Goal: Information Seeking & Learning: Learn about a topic

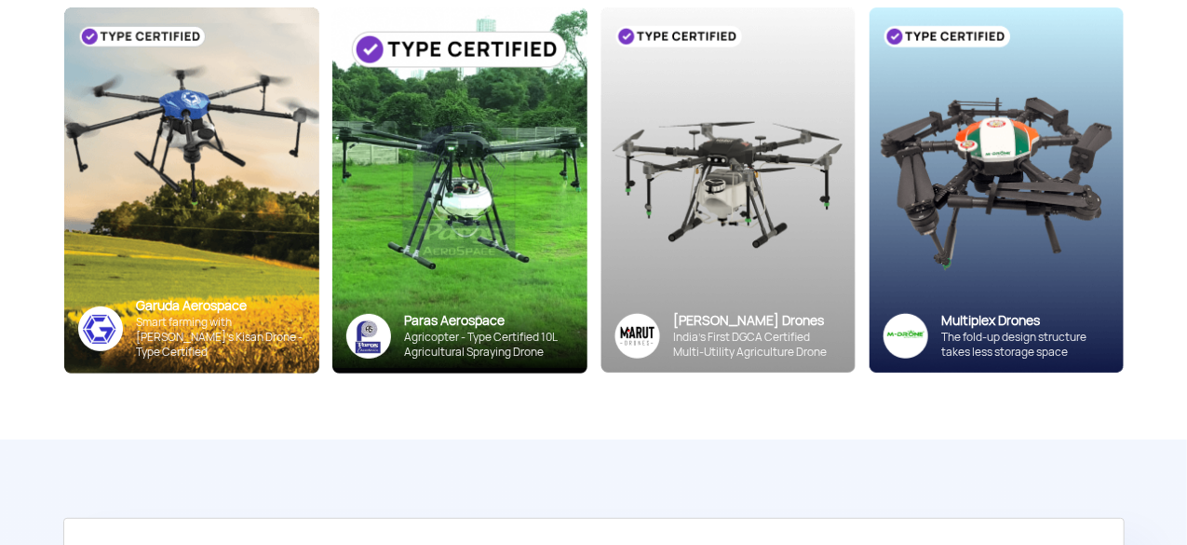
scroll to position [335, 0]
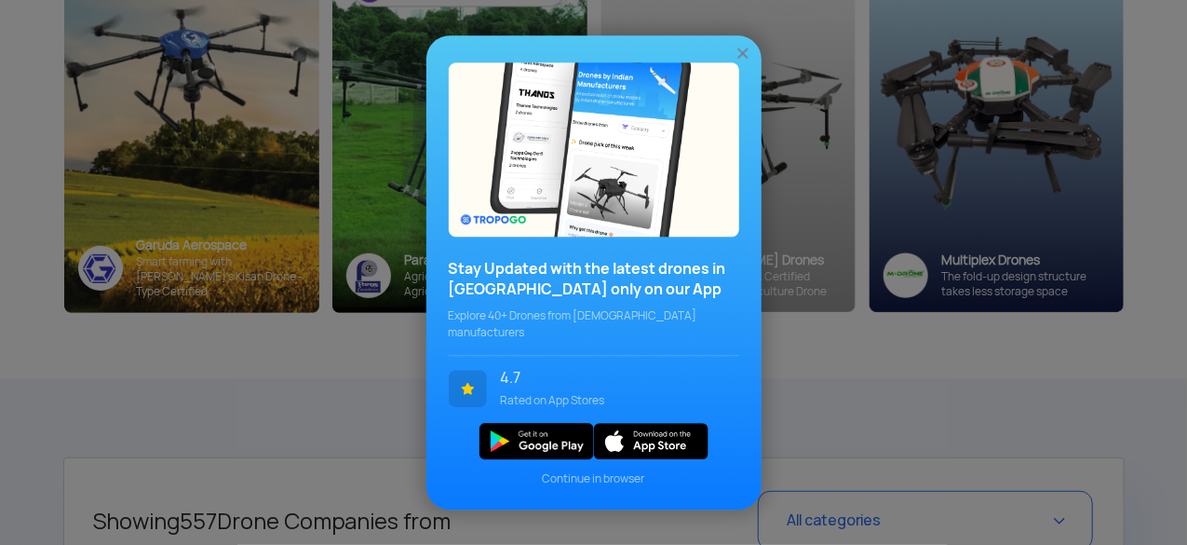
click at [602, 478] on span "Continue in browser" at bounding box center [594, 478] width 290 height 17
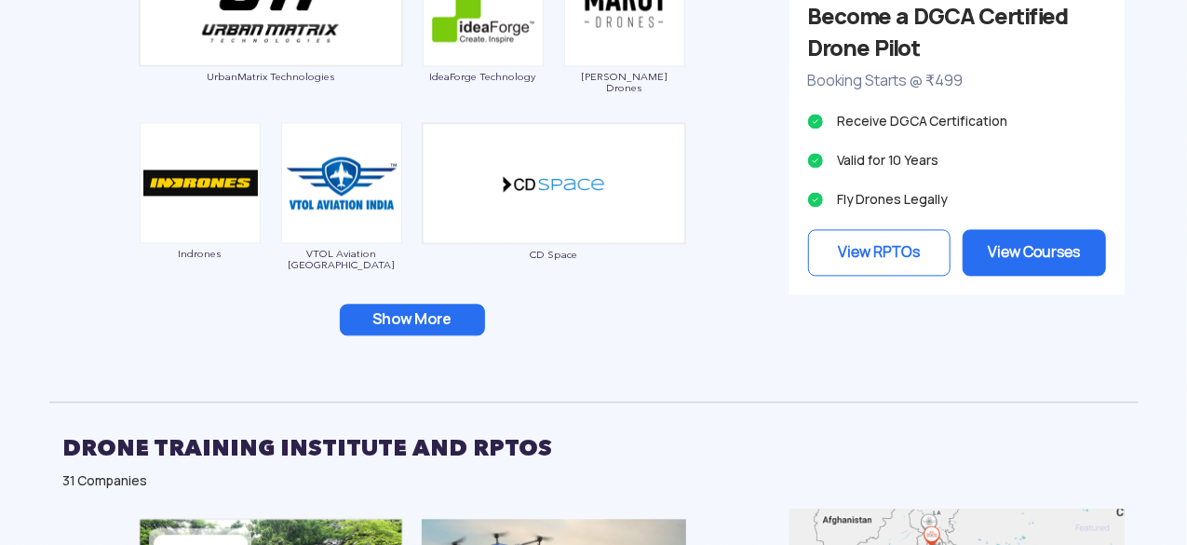
scroll to position [1937, 0]
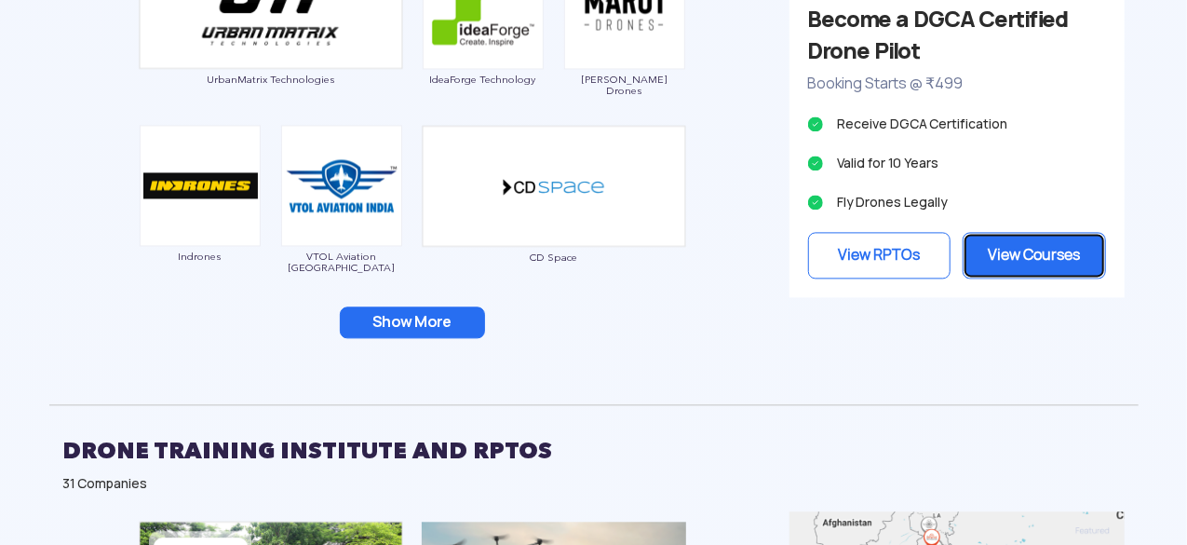
click at [1013, 243] on link "View Courses" at bounding box center [1034, 255] width 143 height 47
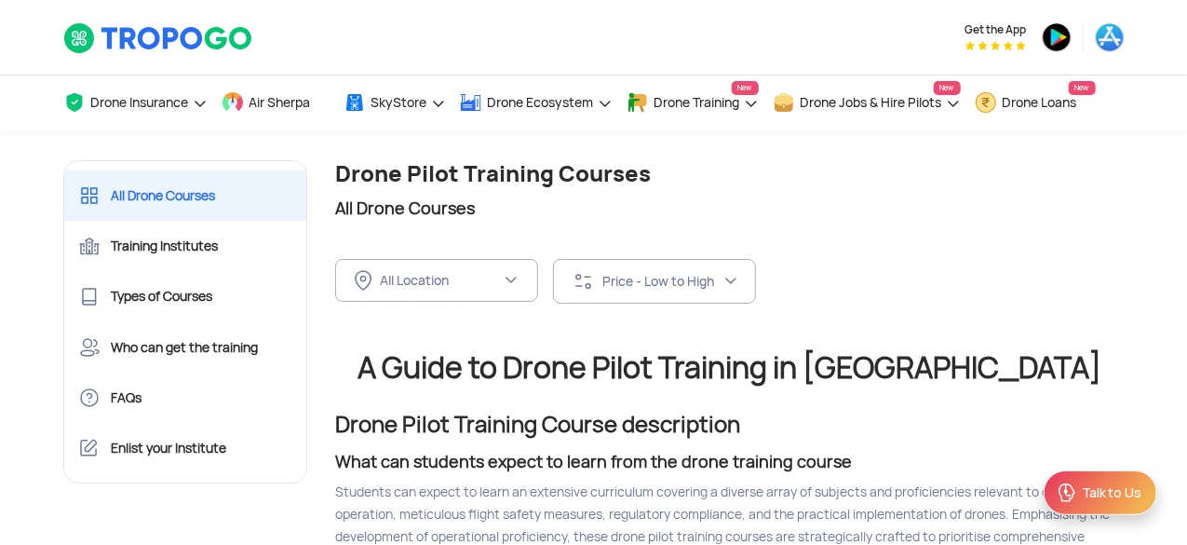
click at [169, 41] on img at bounding box center [158, 38] width 191 height 32
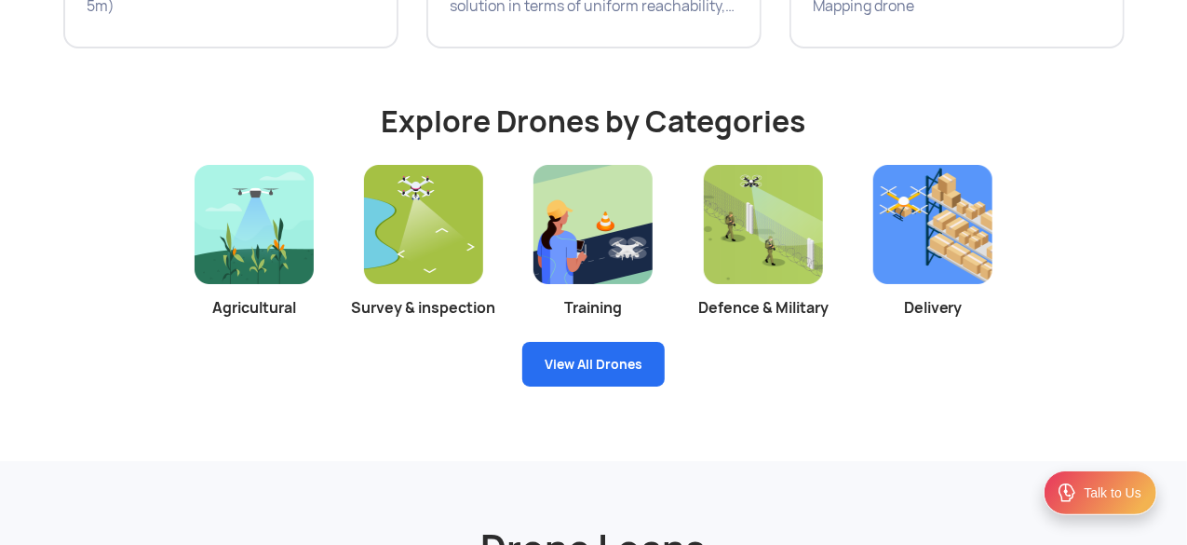
scroll to position [3426, 0]
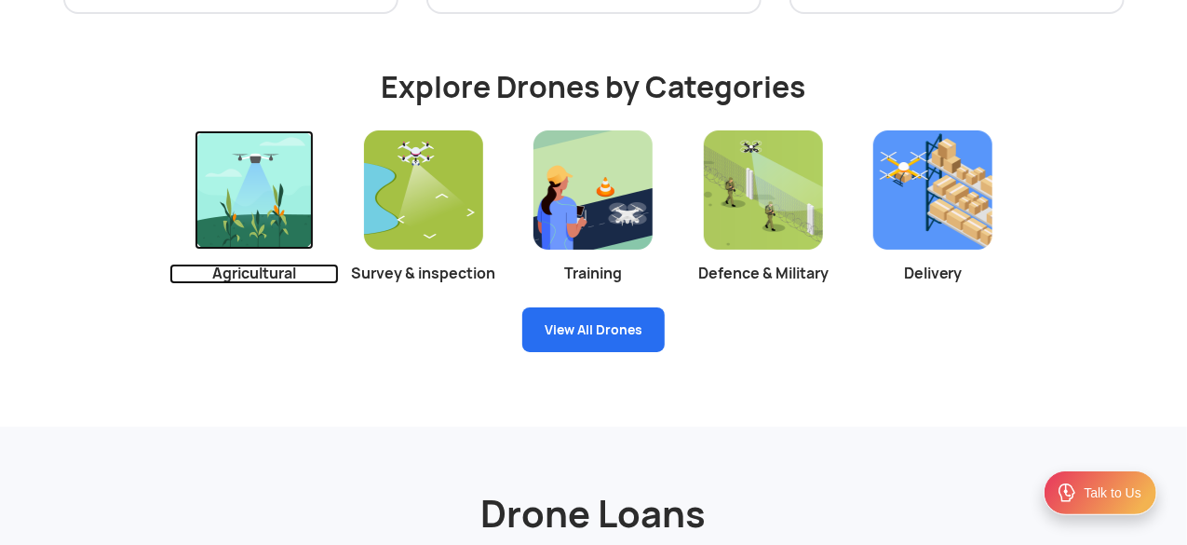
click at [268, 210] on img at bounding box center [254, 189] width 119 height 119
